Goal: Transaction & Acquisition: Purchase product/service

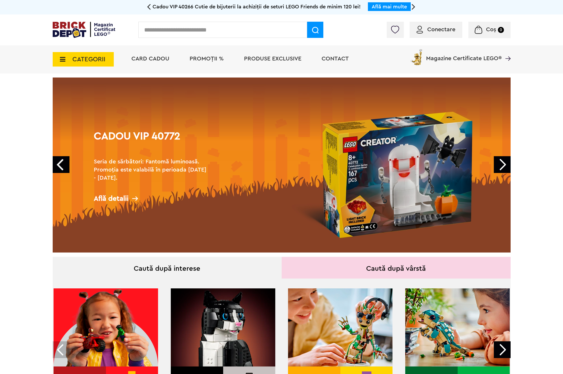
click at [500, 159] on link "Next" at bounding box center [501, 164] width 17 height 17
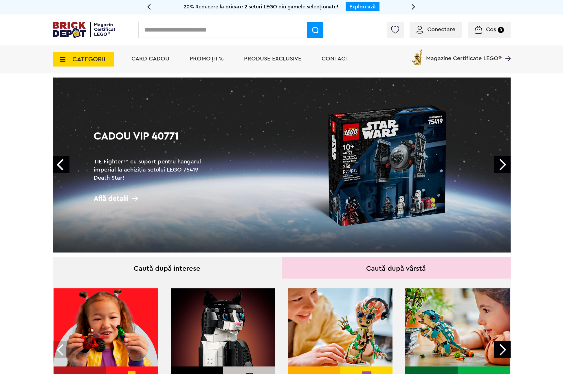
click at [500, 159] on link "Next" at bounding box center [501, 164] width 17 height 17
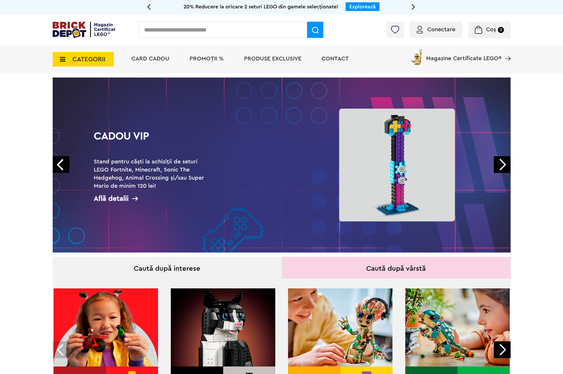
click at [500, 159] on link "Next" at bounding box center [501, 164] width 17 height 17
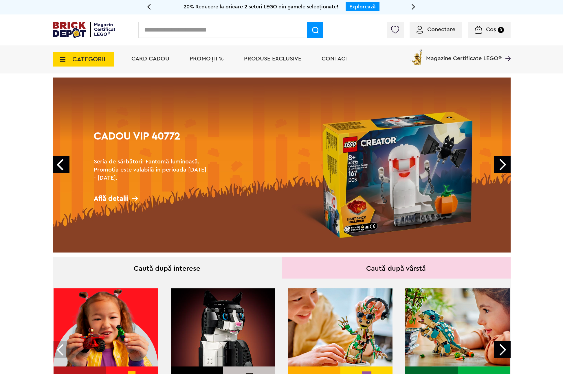
click at [175, 33] on input "text" at bounding box center [222, 30] width 169 height 16
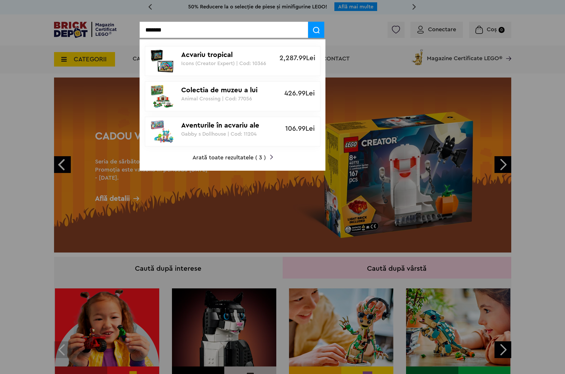
type input "*******"
click at [220, 57] on p "Acvariu tropical" at bounding box center [229, 55] width 97 height 8
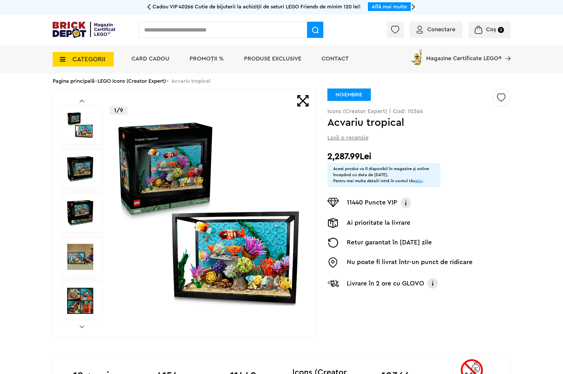
click at [305, 101] on span at bounding box center [302, 100] width 11 height 11
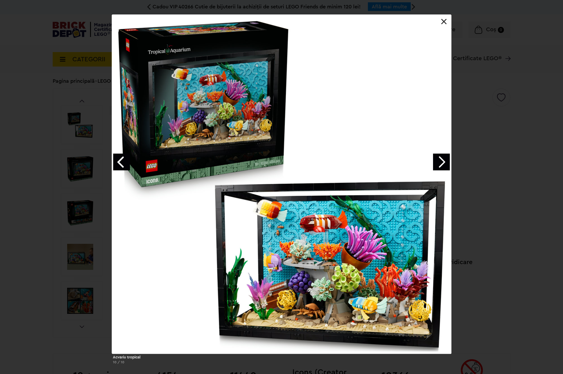
click at [445, 159] on link "Next image" at bounding box center [441, 162] width 17 height 17
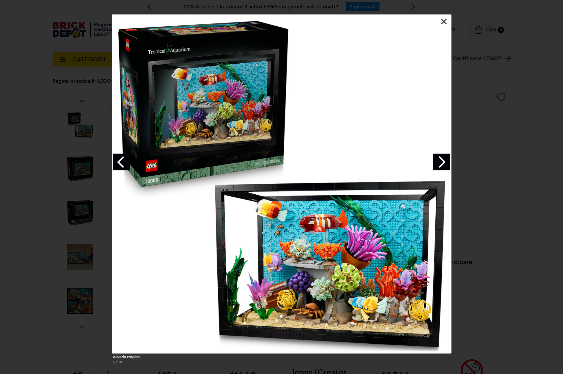
click at [445, 159] on link "Next image" at bounding box center [441, 162] width 17 height 17
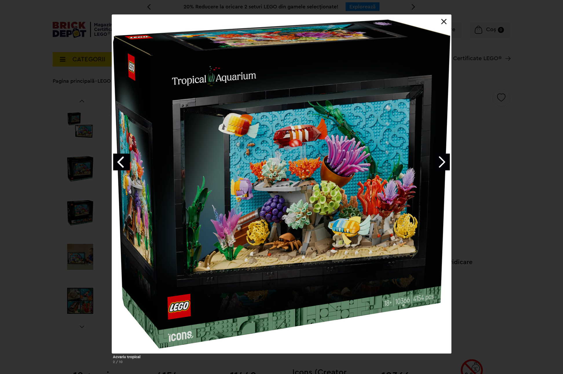
click at [445, 159] on link "Next image" at bounding box center [441, 162] width 17 height 17
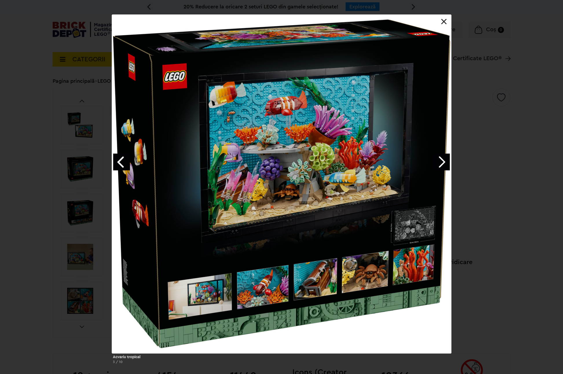
click at [445, 159] on link "Next image" at bounding box center [441, 162] width 17 height 17
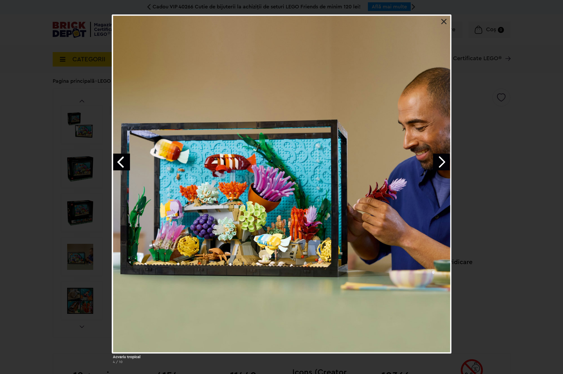
click at [441, 163] on link "Next image" at bounding box center [441, 162] width 17 height 17
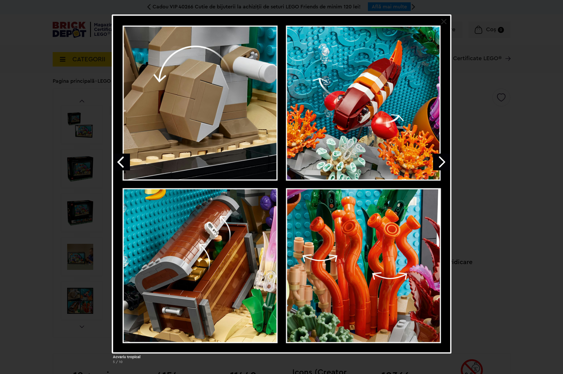
click at [442, 163] on link "Next image" at bounding box center [441, 162] width 17 height 17
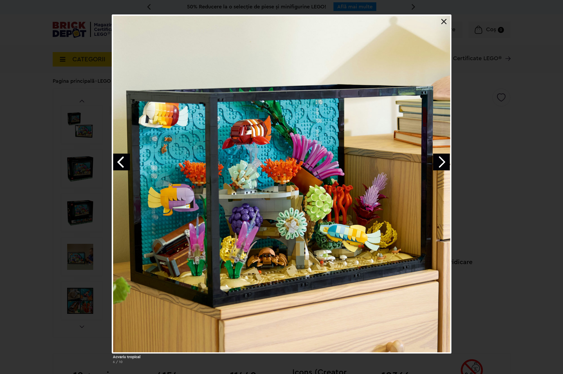
click at [443, 21] on link at bounding box center [444, 22] width 6 height 6
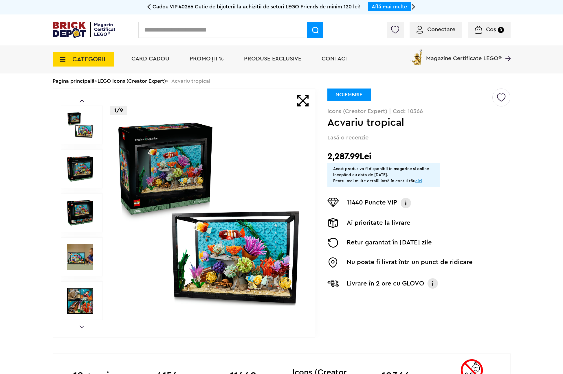
click at [85, 255] on img at bounding box center [80, 257] width 26 height 26
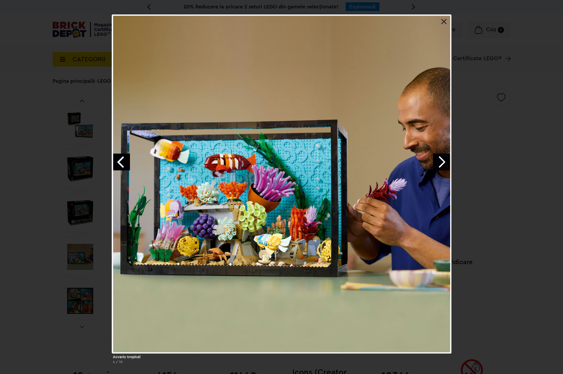
click at [443, 20] on link at bounding box center [444, 22] width 6 height 6
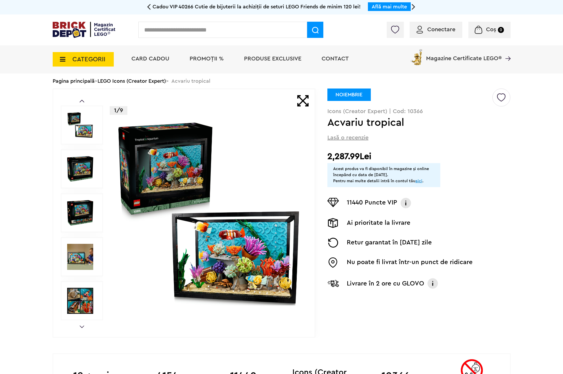
click at [84, 258] on img at bounding box center [80, 257] width 26 height 26
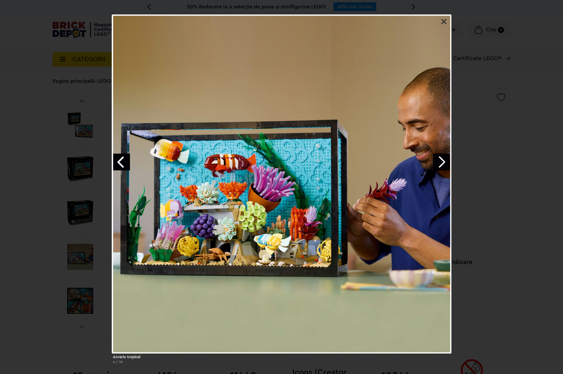
click at [442, 26] on div at bounding box center [281, 183] width 339 height 339
click at [444, 21] on link at bounding box center [444, 22] width 6 height 6
